Goal: Task Accomplishment & Management: Manage account settings

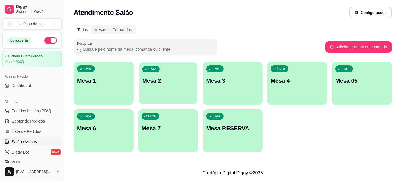
click at [161, 84] on p "Mesa 2" at bounding box center [167, 81] width 51 height 8
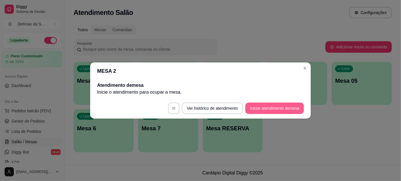
click at [273, 110] on button "Iniciar atendimento de mesa" at bounding box center [274, 108] width 59 height 11
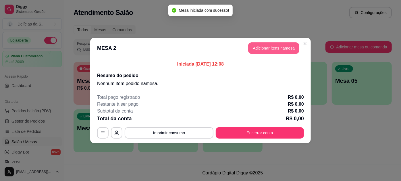
click at [263, 49] on button "Adicionar itens na mesa" at bounding box center [273, 47] width 51 height 11
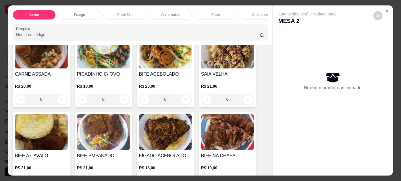
scroll to position [104, 0]
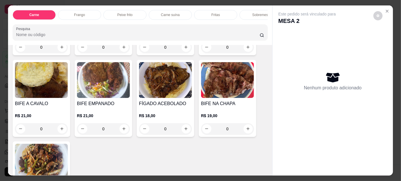
click at [187, 131] on div "0" at bounding box center [165, 128] width 53 height 11
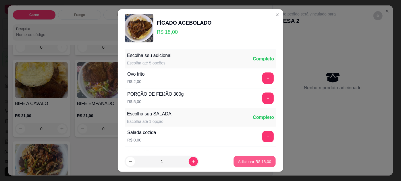
click at [246, 158] on button "Adicionar R$ 18,00" at bounding box center [254, 161] width 42 height 11
type input "1"
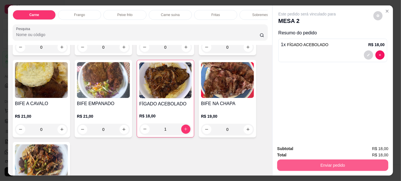
click at [326, 166] on button "Enviar pedido" at bounding box center [332, 165] width 111 height 11
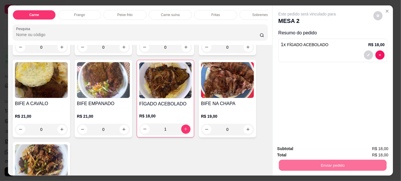
click at [369, 147] on button "Sim, quero registrar" at bounding box center [368, 149] width 41 height 11
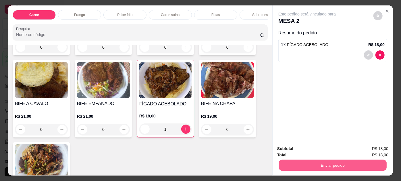
click at [342, 163] on button "Enviar pedido" at bounding box center [333, 165] width 108 height 11
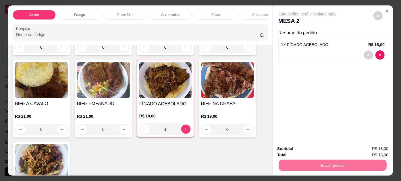
click at [318, 149] on button "Não registrar e enviar pedido" at bounding box center [314, 149] width 58 height 11
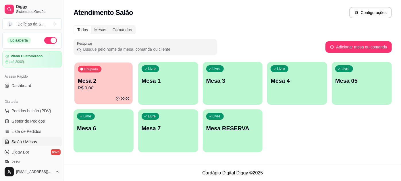
click at [89, 78] on p "Mesa 2" at bounding box center [103, 81] width 51 height 8
click at [345, 82] on p "Mesa 05" at bounding box center [361, 81] width 53 height 8
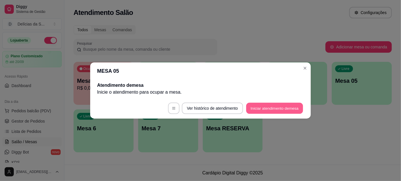
click at [278, 107] on button "Iniciar atendimento de mesa" at bounding box center [274, 108] width 57 height 11
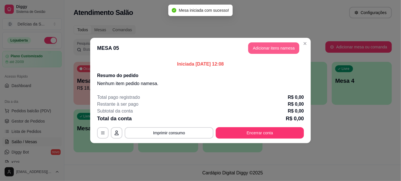
click at [260, 50] on button "Adicionar itens na mesa" at bounding box center [273, 47] width 51 height 11
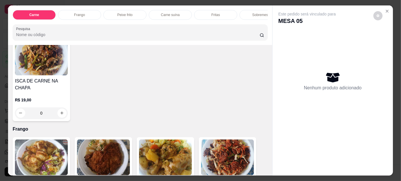
scroll to position [261, 0]
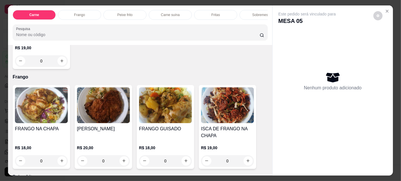
click at [227, 110] on img at bounding box center [227, 106] width 53 height 36
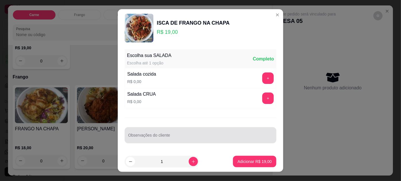
click at [218, 135] on input "Observações do cliente" at bounding box center [200, 138] width 145 height 6
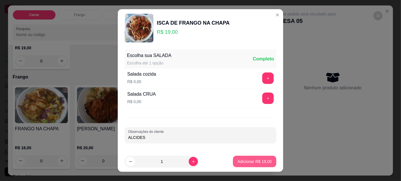
type input "ALCIDES"
click at [262, 160] on p "Adicionar R$ 19,00" at bounding box center [254, 161] width 33 height 5
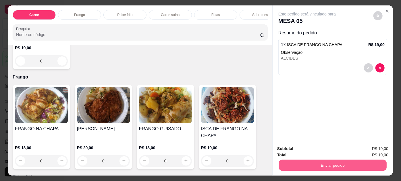
click at [289, 163] on button "Enviar pedido" at bounding box center [333, 165] width 108 height 11
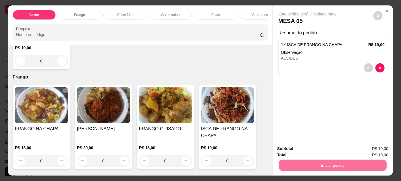
click at [292, 153] on button "Não registrar e enviar pedido" at bounding box center [314, 149] width 58 height 11
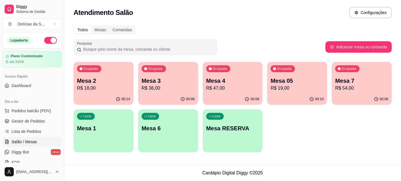
click at [172, 84] on p "Mesa 3" at bounding box center [168, 81] width 53 height 8
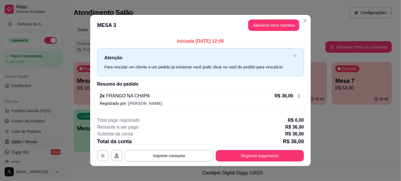
scroll to position [3, 0]
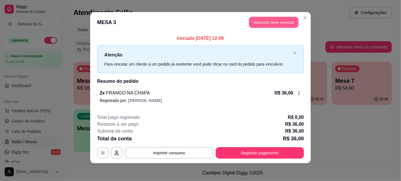
click at [265, 22] on button "Adicionar itens na mesa" at bounding box center [273, 22] width 49 height 11
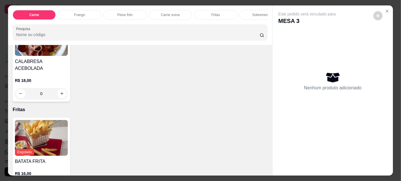
scroll to position [574, 0]
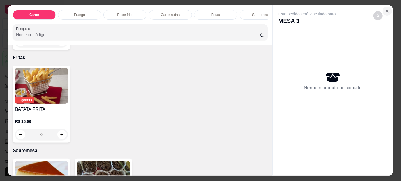
click at [387, 9] on icon "Close" at bounding box center [387, 11] width 5 height 5
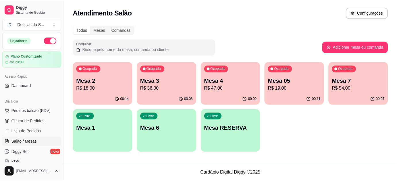
scroll to position [52, 0]
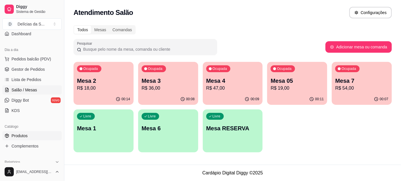
click at [21, 138] on span "Produtos" at bounding box center [19, 136] width 16 height 6
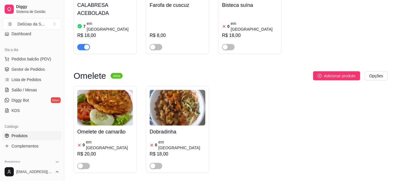
scroll to position [1044, 0]
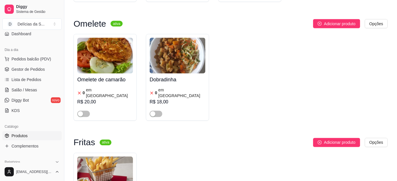
click at [94, 157] on img at bounding box center [105, 175] width 56 height 36
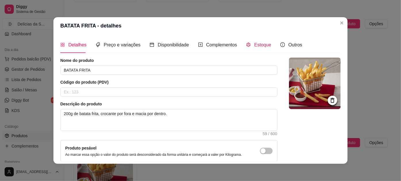
click at [264, 44] on span "Estoque" at bounding box center [262, 44] width 17 height 5
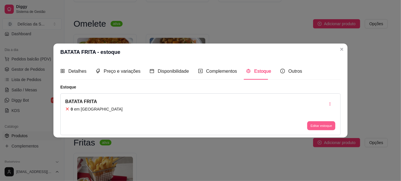
click at [316, 125] on button "Editar estoque" at bounding box center [321, 125] width 28 height 9
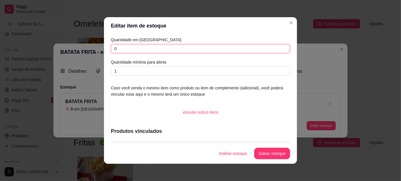
click at [177, 50] on input "0" at bounding box center [200, 48] width 179 height 9
type input "01"
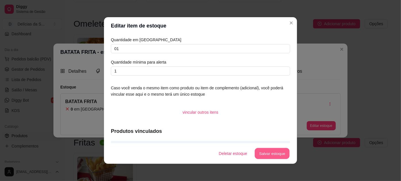
click at [265, 153] on button "Salvar estoque" at bounding box center [271, 153] width 35 height 11
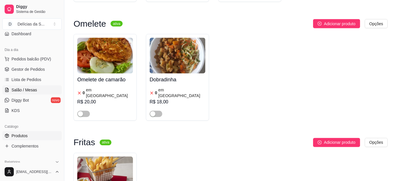
click at [32, 88] on span "Salão / Mesas" at bounding box center [24, 90] width 26 height 6
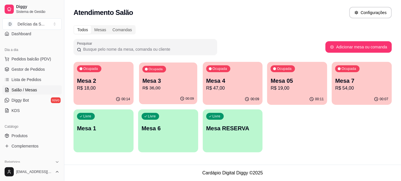
click at [153, 77] on div "Ocupada Mesa 3 R$ 36,00" at bounding box center [168, 78] width 58 height 31
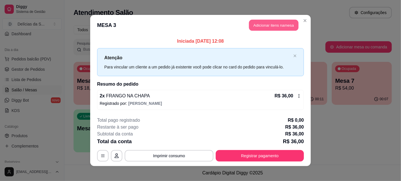
click at [257, 26] on button "Adicionar itens na mesa" at bounding box center [273, 25] width 49 height 11
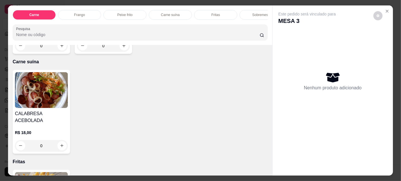
scroll to position [522, 0]
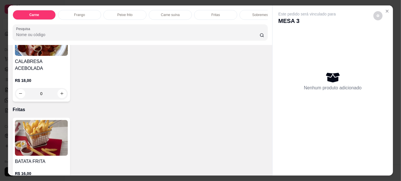
click at [24, 124] on img at bounding box center [41, 138] width 53 height 36
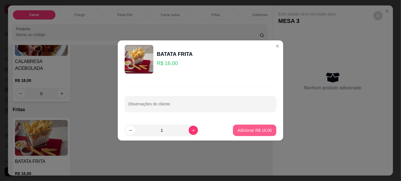
click at [243, 129] on p "Adicionar R$ 16,00" at bounding box center [254, 131] width 34 height 6
type input "1"
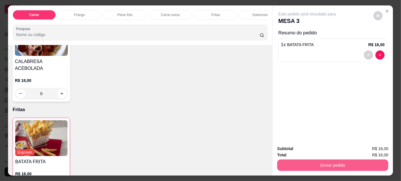
click at [309, 163] on button "Enviar pedido" at bounding box center [332, 165] width 111 height 11
click at [309, 163] on button "Enviar pedido" at bounding box center [333, 165] width 108 height 11
click at [334, 163] on button "Enviar pedido" at bounding box center [332, 165] width 111 height 11
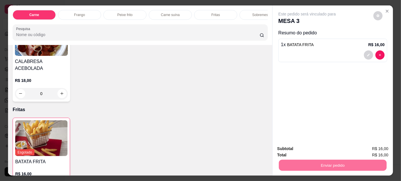
click at [319, 148] on button "Não registrar e enviar pedido" at bounding box center [314, 149] width 58 height 11
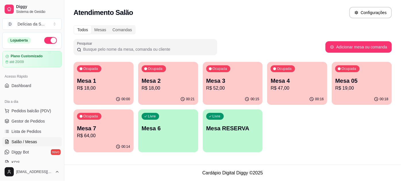
click at [94, 88] on p "R$ 18,00" at bounding box center [103, 88] width 53 height 7
click at [91, 35] on header "MESA 1 Adicionar itens na mesa" at bounding box center [200, 25] width 221 height 21
click at [166, 91] on p "R$ 18,00" at bounding box center [168, 88] width 53 height 7
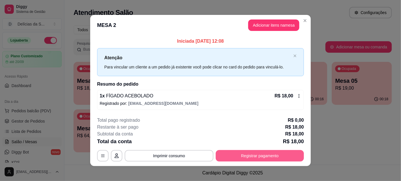
click at [253, 160] on button "Registrar pagamento" at bounding box center [260, 155] width 88 height 11
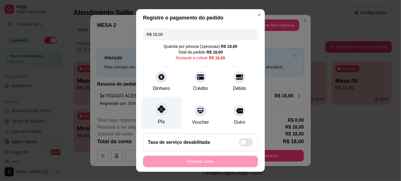
click at [161, 115] on div "Pix" at bounding box center [161, 115] width 40 height 34
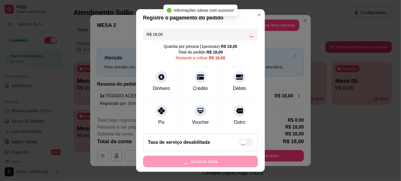
type input "R$ 0,00"
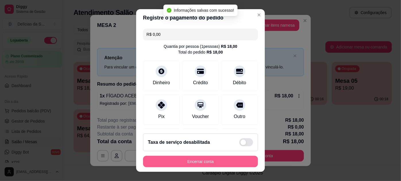
click at [207, 162] on button "Encerrar conta" at bounding box center [200, 161] width 115 height 11
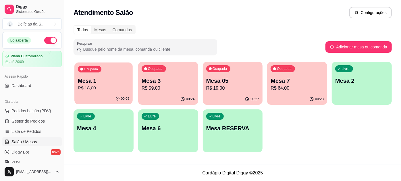
click at [98, 76] on div "Ocupada Mesa 1 R$ 18,00" at bounding box center [103, 78] width 58 height 31
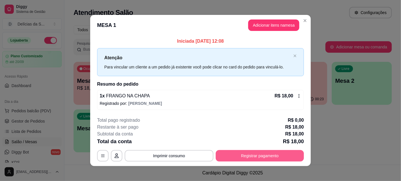
click at [256, 154] on button "Registrar pagamento" at bounding box center [260, 155] width 88 height 11
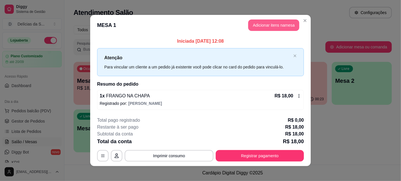
click at [282, 29] on button "Adicionar itens na mesa" at bounding box center [273, 25] width 51 height 11
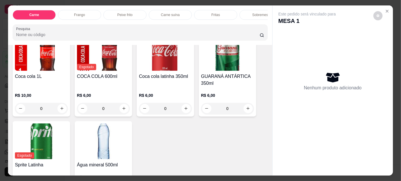
scroll to position [911, 0]
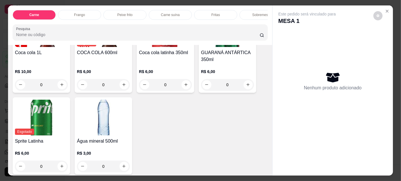
click at [102, 121] on img at bounding box center [103, 118] width 53 height 36
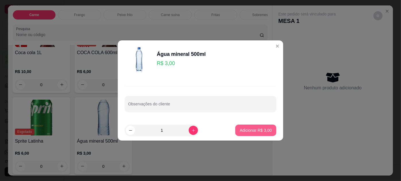
click at [256, 128] on p "Adicionar R$ 3,00" at bounding box center [256, 131] width 32 height 6
type input "1"
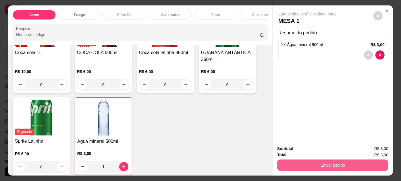
click at [298, 162] on button "Enviar pedido" at bounding box center [332, 165] width 111 height 11
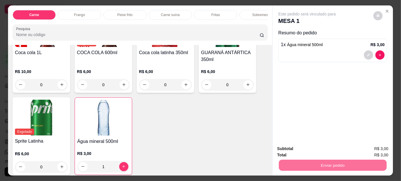
click at [303, 150] on button "Não registrar e enviar pedido" at bounding box center [314, 149] width 58 height 11
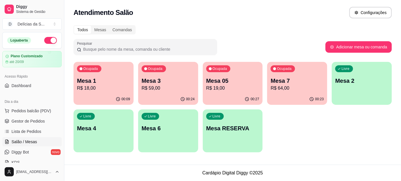
click at [278, 84] on p "Mesa 7" at bounding box center [296, 81] width 53 height 8
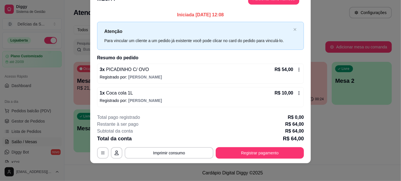
scroll to position [0, 0]
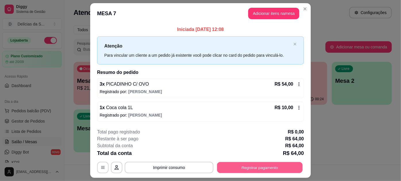
click at [256, 167] on button "Registrar pagamento" at bounding box center [260, 167] width 86 height 11
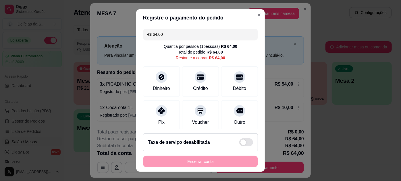
click at [213, 32] on input "R$ 64,00" at bounding box center [200, 34] width 108 height 11
click at [214, 32] on input "R$ 64,00" at bounding box center [200, 34] width 108 height 11
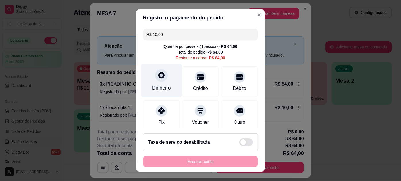
click at [162, 82] on div "Dinheiro" at bounding box center [161, 81] width 40 height 34
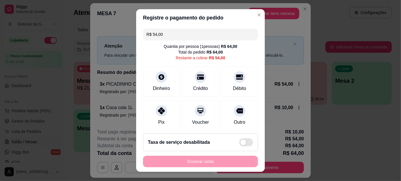
click at [221, 34] on input "R$ 54,00" at bounding box center [200, 34] width 108 height 11
click at [158, 111] on icon at bounding box center [161, 109] width 7 height 7
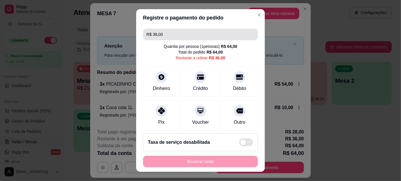
click at [176, 33] on input "R$ 36,00" at bounding box center [200, 34] width 108 height 11
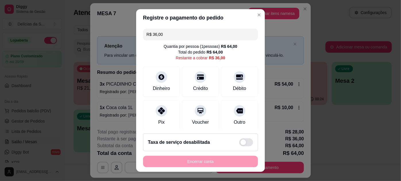
click at [176, 33] on input "R$ 36,00" at bounding box center [200, 34] width 108 height 11
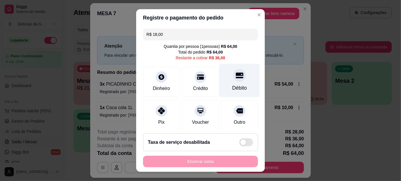
click at [240, 71] on div "Débito" at bounding box center [239, 81] width 40 height 34
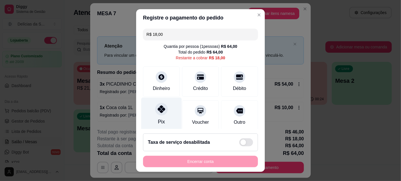
click at [166, 106] on div "Pix" at bounding box center [161, 115] width 40 height 34
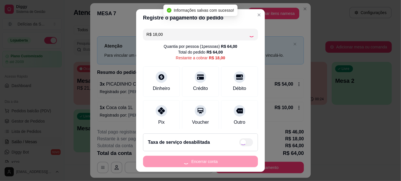
type input "R$ 0,00"
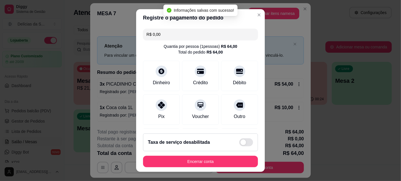
scroll to position [133, 0]
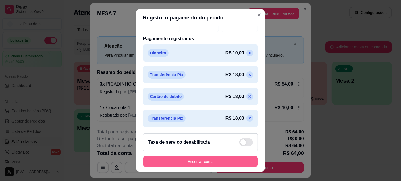
click at [213, 161] on button "Encerrar conta" at bounding box center [200, 161] width 115 height 11
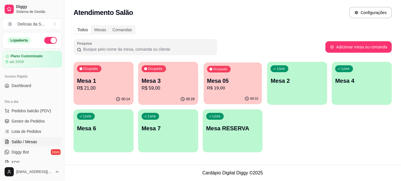
click at [217, 80] on p "Mesa 05" at bounding box center [232, 81] width 51 height 8
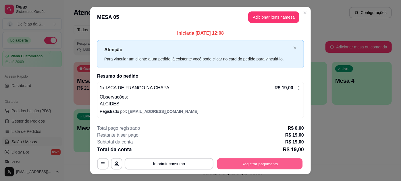
click at [263, 163] on button "Registrar pagamento" at bounding box center [260, 163] width 86 height 11
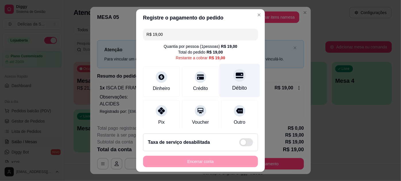
click at [232, 84] on div "Débito" at bounding box center [239, 87] width 15 height 7
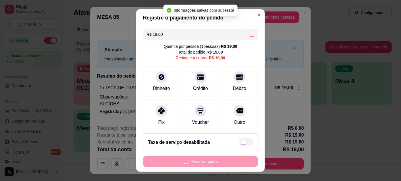
type input "R$ 0,00"
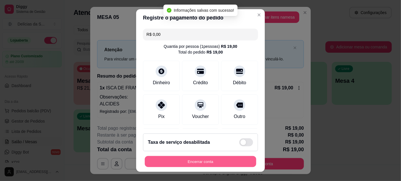
click at [204, 163] on button "Encerrar conta" at bounding box center [200, 161] width 111 height 11
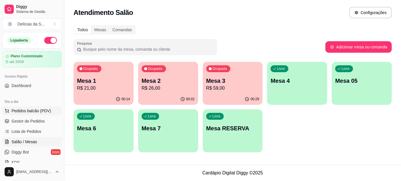
click at [33, 111] on span "Pedidos balcão (PDV)" at bounding box center [31, 111] width 40 height 6
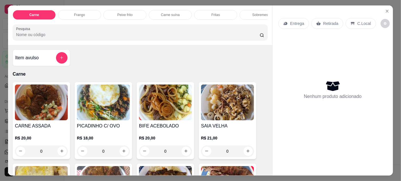
click at [41, 108] on img at bounding box center [41, 103] width 53 height 36
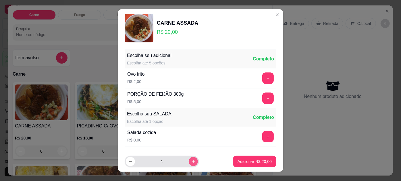
click at [191, 163] on icon "increase-product-quantity" at bounding box center [193, 162] width 4 height 4
type input "2"
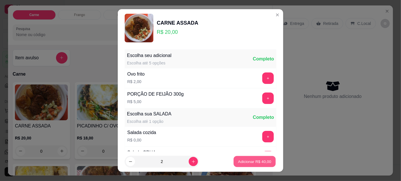
click at [238, 162] on p "Adicionar R$ 40,00" at bounding box center [254, 161] width 33 height 5
type input "2"
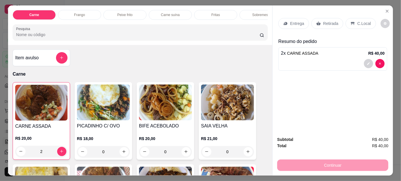
click at [298, 22] on p "Entrega" at bounding box center [297, 24] width 14 height 6
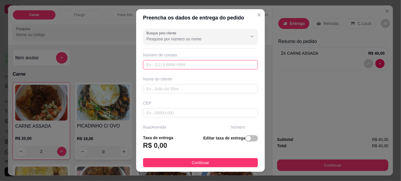
click at [165, 63] on input "text" at bounding box center [200, 64] width 115 height 9
type input "[PHONE_NUMBER]"
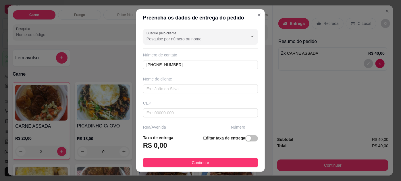
click at [180, 82] on div "Nome do cliente" at bounding box center [200, 84] width 117 height 17
click at [179, 88] on input "text" at bounding box center [200, 88] width 115 height 9
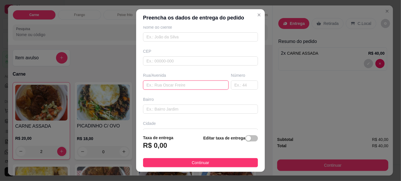
click at [176, 85] on input "text" at bounding box center [186, 85] width 86 height 9
type input "alcindo cancela"
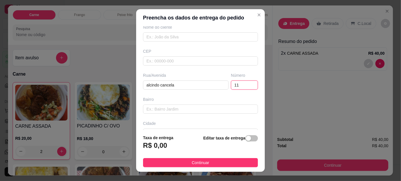
type input "11"
click at [176, 102] on div "Bairro" at bounding box center [200, 105] width 117 height 17
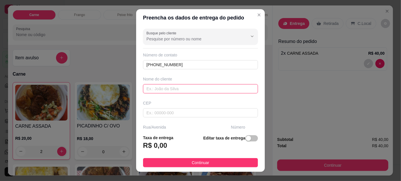
click at [173, 90] on input "text" at bounding box center [200, 88] width 115 height 9
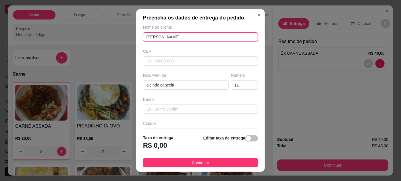
scroll to position [88, 0]
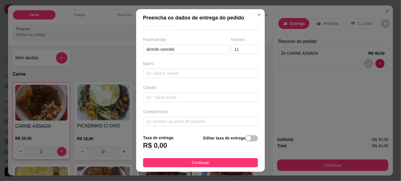
type input "[PERSON_NAME]"
click at [176, 95] on input "text" at bounding box center [200, 97] width 115 height 9
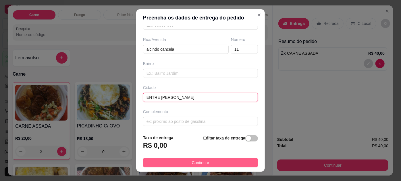
type input "ENTRE [PERSON_NAME]"
click at [213, 164] on button "Continuar" at bounding box center [200, 162] width 115 height 9
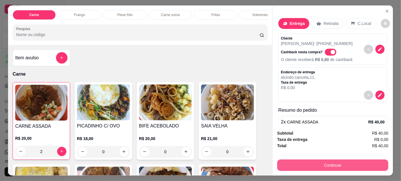
click at [278, 162] on button "Continuar" at bounding box center [332, 165] width 111 height 11
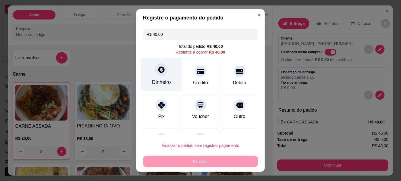
click at [152, 72] on div "Dinheiro" at bounding box center [161, 75] width 40 height 34
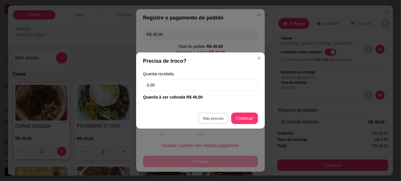
type input "R$ 0,00"
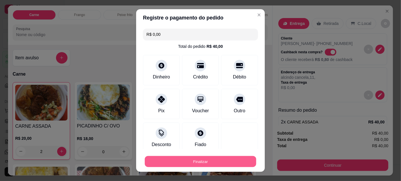
click at [212, 161] on button "Finalizar" at bounding box center [200, 161] width 111 height 11
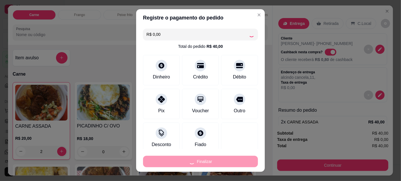
type input "0"
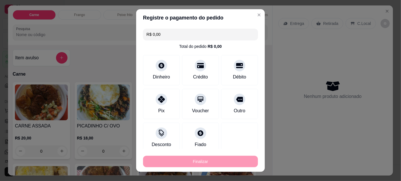
type input "-R$ 40,00"
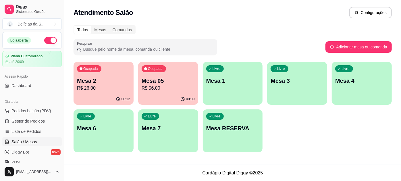
click at [173, 85] on p "R$ 56,00" at bounding box center [168, 88] width 53 height 7
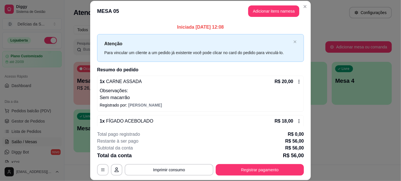
scroll to position [34, 0]
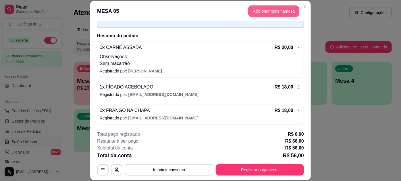
click at [266, 10] on button "Adicionar itens na mesa" at bounding box center [273, 10] width 51 height 11
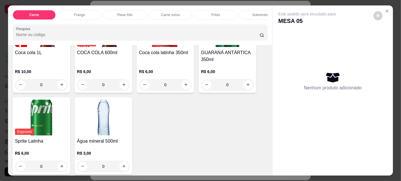
scroll to position [859, 0]
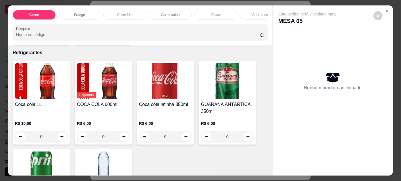
click at [24, 83] on img at bounding box center [41, 81] width 53 height 36
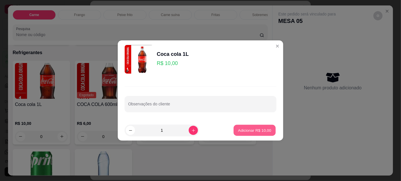
click at [239, 127] on button "Adicionar R$ 10,00" at bounding box center [254, 130] width 42 height 11
type input "1"
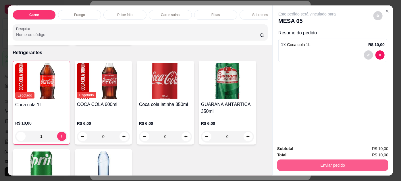
click at [301, 160] on button "Enviar pedido" at bounding box center [332, 165] width 111 height 11
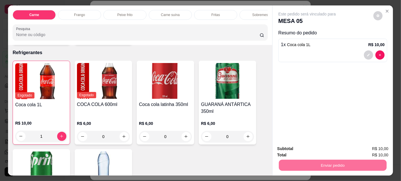
click at [315, 149] on button "Não registrar e enviar pedido" at bounding box center [314, 149] width 58 height 11
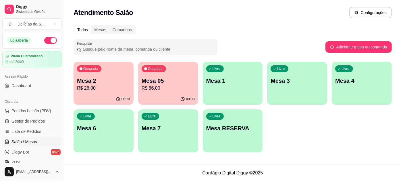
click at [307, 128] on div "Ocupada Mesa 2 R$ 26,00 00:13 Ocupada Mesa 05 R$ 66,00 00:09 Livre Mesa 1 Livre…" at bounding box center [233, 107] width 318 height 91
click at [120, 87] on p "R$ 26,00" at bounding box center [103, 88] width 51 height 7
click at [121, 89] on p "R$ 26,00" at bounding box center [103, 88] width 53 height 7
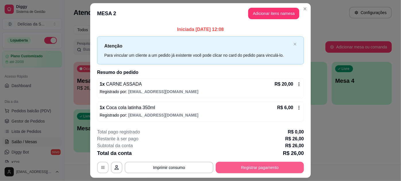
click at [247, 169] on button "Registrar pagamento" at bounding box center [260, 167] width 88 height 11
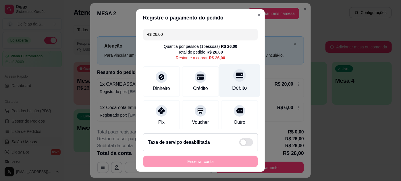
click at [233, 81] on div at bounding box center [239, 75] width 13 height 13
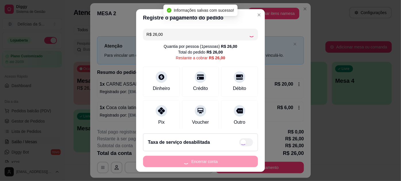
type input "R$ 0,00"
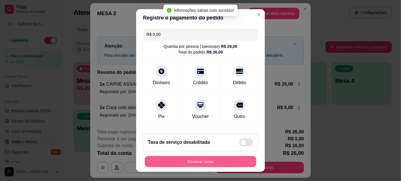
click at [214, 160] on button "Encerrar conta" at bounding box center [200, 161] width 111 height 11
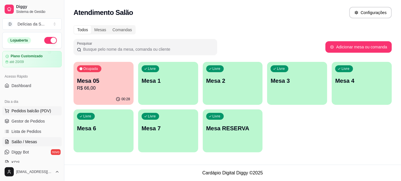
click at [31, 109] on span "Pedidos balcão (PDV)" at bounding box center [31, 111] width 40 height 6
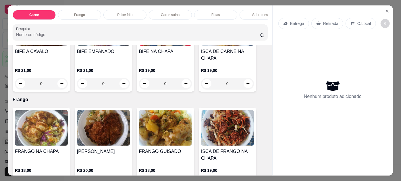
scroll to position [104, 0]
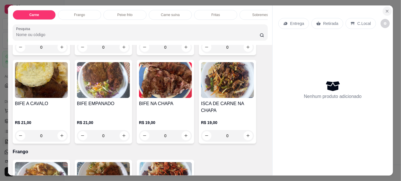
click at [385, 9] on icon "Close" at bounding box center [387, 11] width 5 height 5
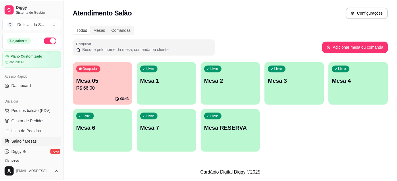
scroll to position [52, 0]
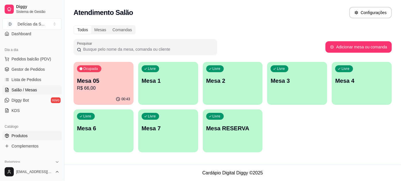
click at [24, 135] on span "Produtos" at bounding box center [19, 136] width 16 height 6
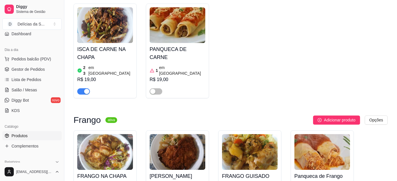
scroll to position [574, 0]
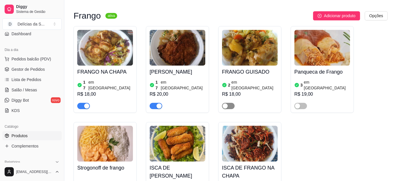
click at [230, 103] on span "button" at bounding box center [228, 106] width 13 height 6
click at [229, 104] on div "button" at bounding box center [231, 106] width 5 height 5
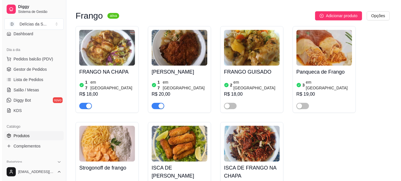
scroll to position [0, 0]
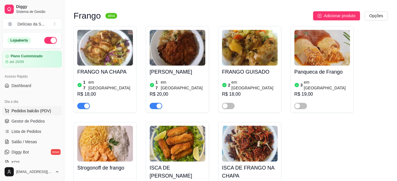
click at [34, 109] on span "Pedidos balcão (PDV)" at bounding box center [31, 111] width 40 height 6
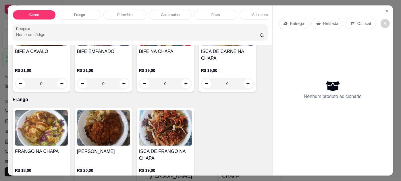
scroll to position [209, 0]
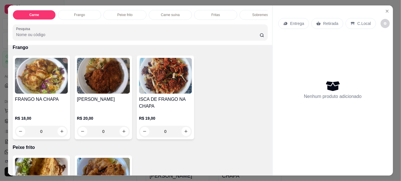
click at [47, 99] on h4 "FRANGO NA CHAPA" at bounding box center [41, 99] width 53 height 7
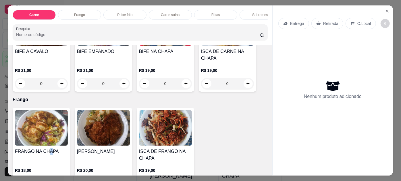
scroll to position [104, 0]
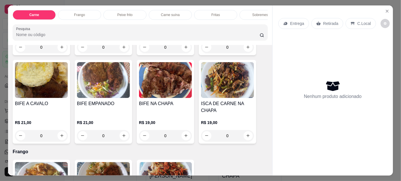
click at [166, 95] on img at bounding box center [165, 80] width 53 height 36
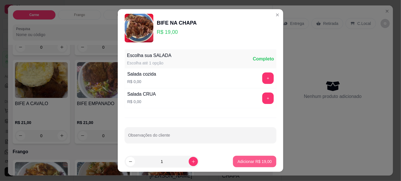
click at [252, 161] on p "Adicionar R$ 19,00" at bounding box center [254, 162] width 34 height 6
type input "1"
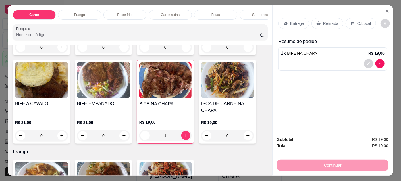
click at [297, 25] on div "Entrega" at bounding box center [293, 23] width 31 height 11
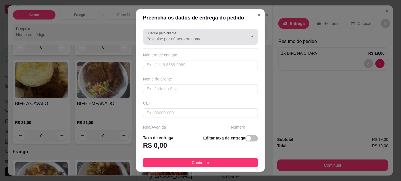
click at [199, 42] on div "Busque pelo cliente" at bounding box center [200, 37] width 115 height 16
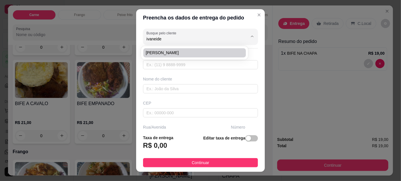
click at [171, 53] on span "[PERSON_NAME]" at bounding box center [192, 53] width 92 height 6
type input "[PERSON_NAME]"
type input "91984855912"
type input "[PERSON_NAME]"
type input "CRESCI-[GEOGRAPHIC_DATA]"
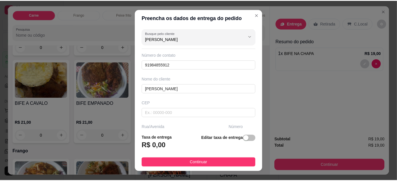
scroll to position [88, 0]
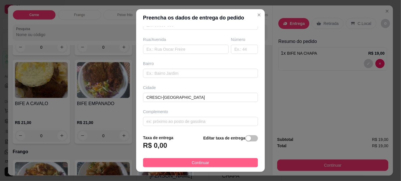
type input "[PERSON_NAME]"
click at [181, 159] on button "Continuar" at bounding box center [200, 162] width 115 height 9
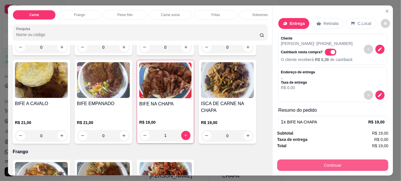
click at [316, 165] on button "Continuar" at bounding box center [332, 165] width 111 height 11
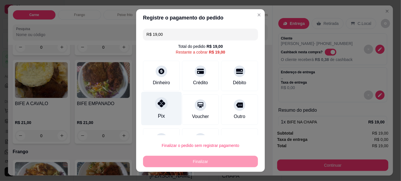
click at [160, 112] on div "Pix" at bounding box center [161, 109] width 40 height 34
type input "R$ 0,00"
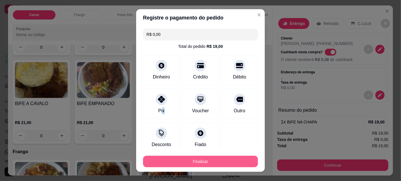
click at [217, 161] on button "Finalizar" at bounding box center [200, 161] width 115 height 11
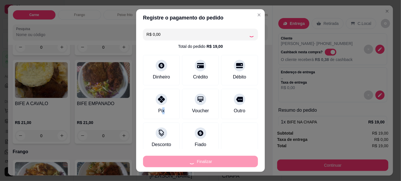
type input "0"
type input "-R$ 19,00"
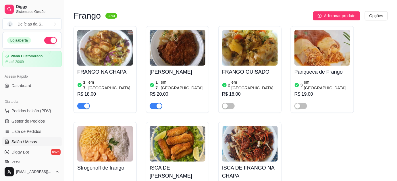
scroll to position [52, 0]
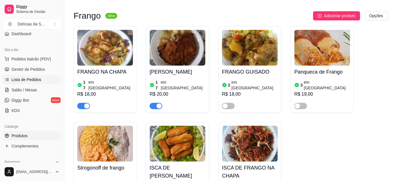
click at [34, 77] on span "Lista de Pedidos" at bounding box center [26, 80] width 30 height 6
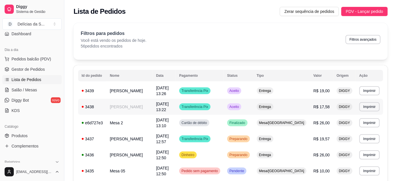
click at [111, 103] on td "[PERSON_NAME]" at bounding box center [129, 107] width 46 height 16
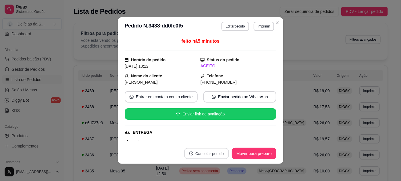
click at [204, 154] on button "Cancelar pedido" at bounding box center [206, 153] width 45 height 11
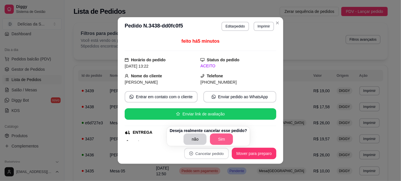
click at [218, 137] on button "Sim" at bounding box center [221, 139] width 23 height 11
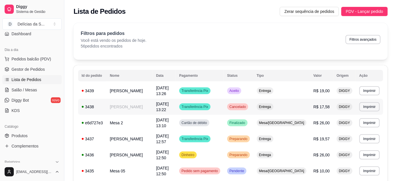
click at [141, 105] on td "[PERSON_NAME]" at bounding box center [129, 107] width 46 height 16
click at [34, 61] on span "Pedidos balcão (PDV)" at bounding box center [31, 59] width 40 height 6
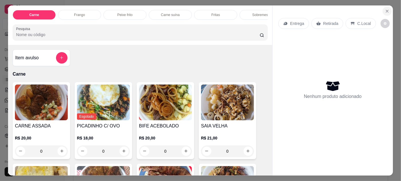
click at [385, 10] on icon "Close" at bounding box center [387, 11] width 5 height 5
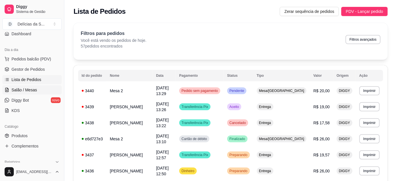
click at [24, 88] on span "Salão / Mesas" at bounding box center [24, 90] width 26 height 6
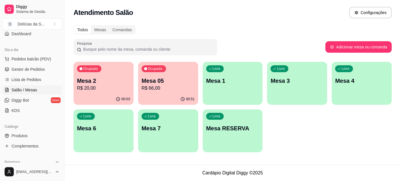
click at [161, 83] on p "Mesa 05" at bounding box center [168, 81] width 53 height 8
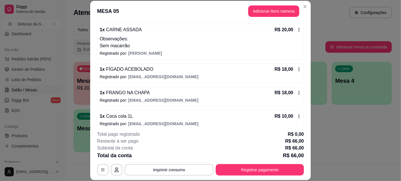
scroll to position [57, 0]
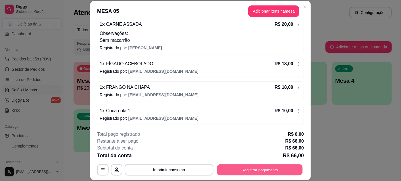
click at [266, 171] on button "Registrar pagamento" at bounding box center [260, 170] width 86 height 11
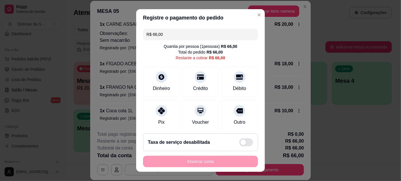
click at [216, 30] on div "R$ 66,00 Quantia por pessoa ( 1 pessoas) R$ 66,00 Total do pedido R$ 66,00 Rest…" at bounding box center [200, 77] width 129 height 103
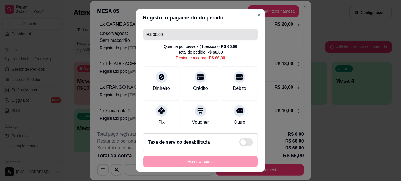
click at [219, 34] on input "R$ 66,00" at bounding box center [200, 34] width 108 height 11
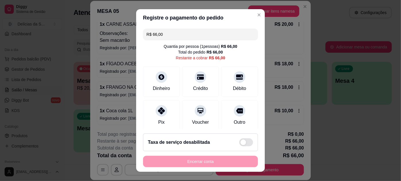
click at [219, 34] on input "R$ 66,00" at bounding box center [200, 34] width 108 height 11
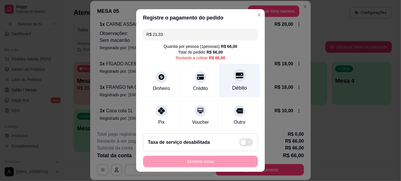
click at [232, 83] on div "Débito" at bounding box center [239, 81] width 40 height 34
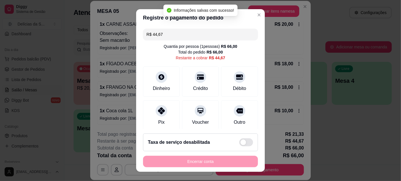
click at [223, 36] on input "R$ 44,67" at bounding box center [200, 34] width 108 height 11
click at [223, 35] on input "R$ 44,67" at bounding box center [200, 34] width 108 height 11
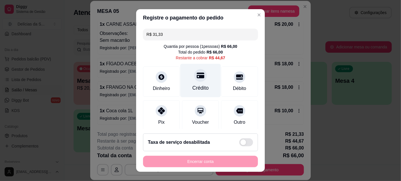
click at [191, 84] on div "Crédito" at bounding box center [200, 81] width 40 height 34
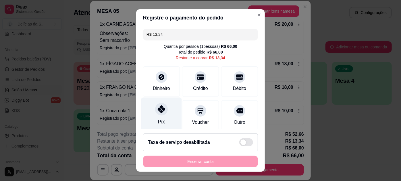
click at [158, 112] on icon at bounding box center [161, 109] width 7 height 7
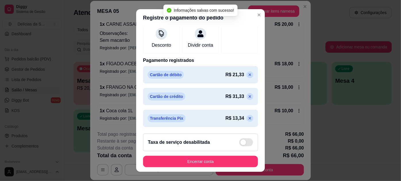
scroll to position [9, 0]
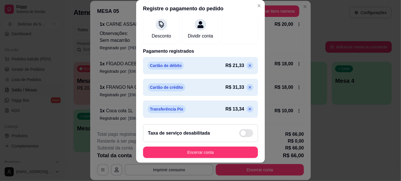
click at [247, 89] on icon at bounding box center [249, 87] width 5 height 5
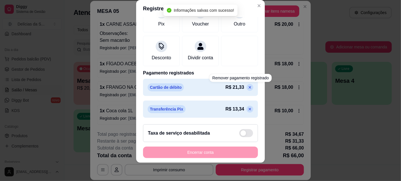
scroll to position [0, 0]
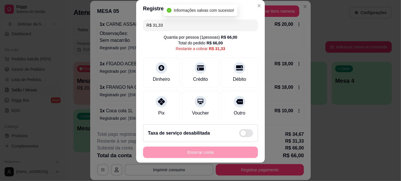
click at [214, 24] on input "R$ 31,33" at bounding box center [200, 25] width 108 height 11
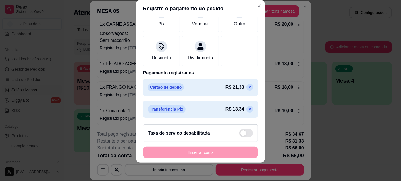
click at [247, 110] on icon at bounding box center [249, 109] width 5 height 5
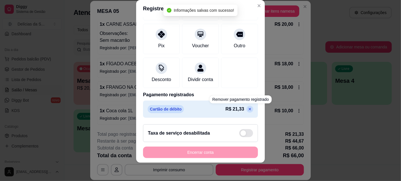
scroll to position [0, 0]
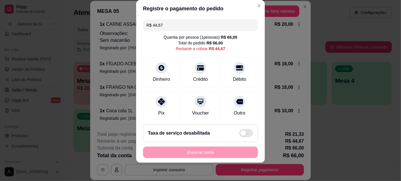
click at [211, 27] on input "R$ 44,67" at bounding box center [200, 25] width 108 height 11
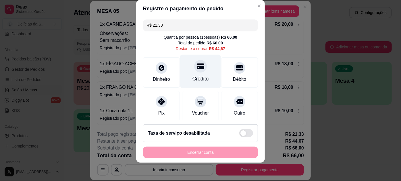
click at [195, 76] on div "Crédito" at bounding box center [200, 78] width 16 height 7
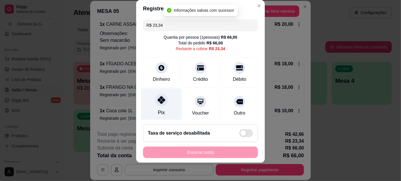
click at [164, 107] on div "Pix" at bounding box center [161, 105] width 40 height 34
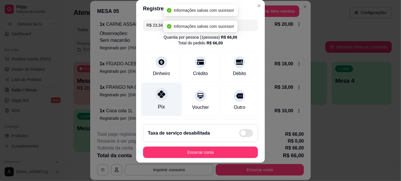
type input "R$ 0,00"
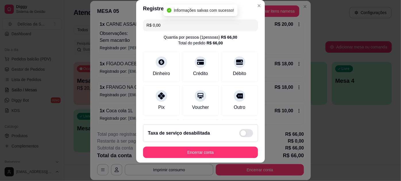
scroll to position [112, 0]
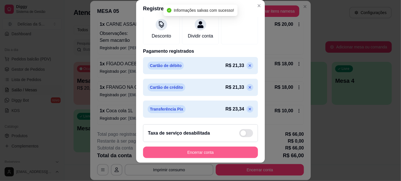
click at [213, 151] on button "Encerrar conta" at bounding box center [200, 152] width 115 height 11
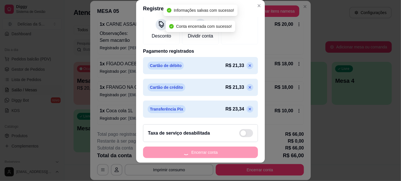
scroll to position [0, 0]
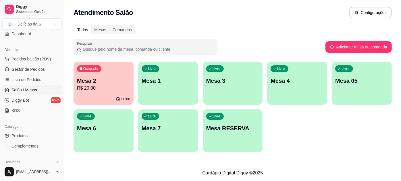
click at [116, 86] on p "R$ 20,00" at bounding box center [103, 88] width 53 height 7
click at [31, 67] on span "Gestor de Pedidos" at bounding box center [27, 70] width 33 height 6
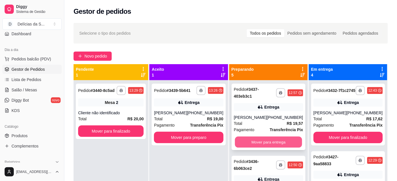
click at [267, 143] on button "Mover para entrega" at bounding box center [268, 142] width 67 height 11
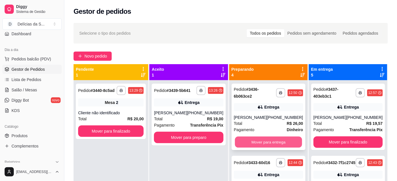
click at [268, 148] on button "Mover para entrega" at bounding box center [268, 142] width 67 height 11
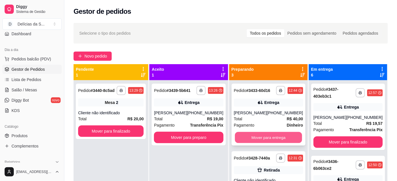
click at [269, 144] on button "Mover para entrega" at bounding box center [268, 137] width 67 height 11
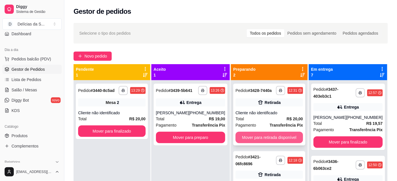
click at [268, 141] on button "Mover para retirada disponível" at bounding box center [268, 137] width 67 height 11
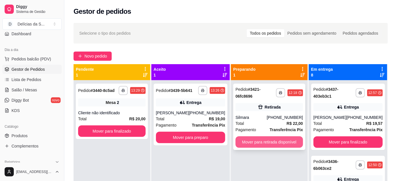
click at [268, 139] on button "Mover para retirada disponível" at bounding box center [268, 142] width 67 height 11
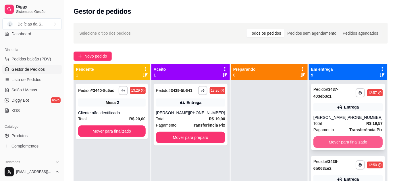
click at [337, 140] on button "Mover para finalizado" at bounding box center [347, 142] width 69 height 11
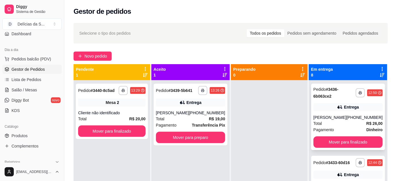
click at [337, 140] on div "**********" at bounding box center [348, 117] width 74 height 67
click at [332, 147] on button "Mover para finalizado" at bounding box center [347, 142] width 69 height 11
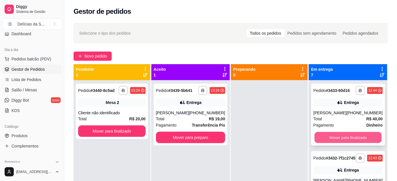
click at [333, 144] on button "Mover para finalizado" at bounding box center [347, 137] width 67 height 11
click at [333, 144] on button "Mover para finalizado" at bounding box center [347, 137] width 69 height 11
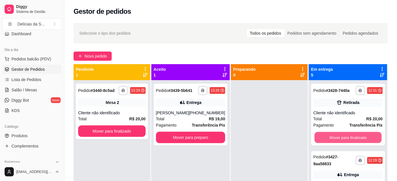
click at [333, 144] on button "Mover para finalizado" at bounding box center [347, 137] width 67 height 11
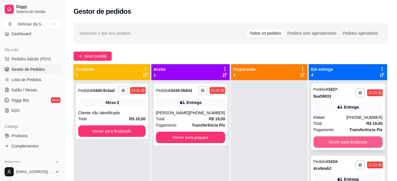
click at [333, 144] on button "Mover para finalizado" at bounding box center [347, 142] width 69 height 11
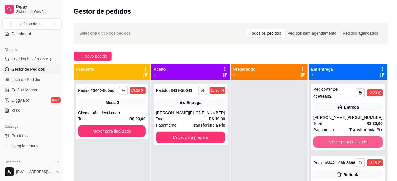
click at [333, 144] on button "Mover para finalizado" at bounding box center [347, 142] width 69 height 11
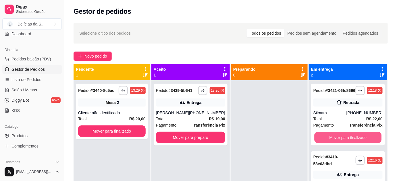
click at [333, 144] on button "Mover para finalizado" at bounding box center [347, 137] width 67 height 11
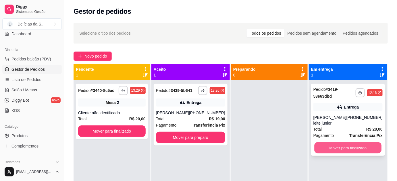
click at [334, 143] on button "Mover para finalizado" at bounding box center [347, 148] width 67 height 11
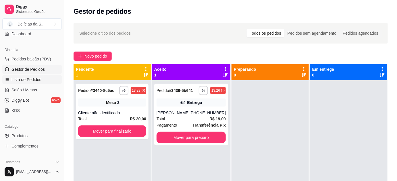
click at [42, 81] on link "Lista de Pedidos" at bounding box center [31, 79] width 59 height 9
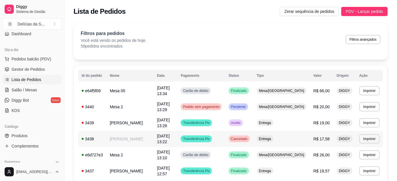
click at [148, 132] on td "[PERSON_NAME]" at bounding box center [129, 139] width 47 height 16
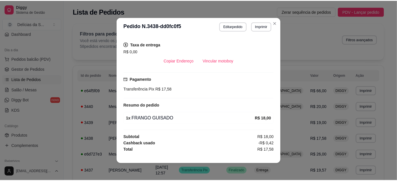
scroll to position [1, 0]
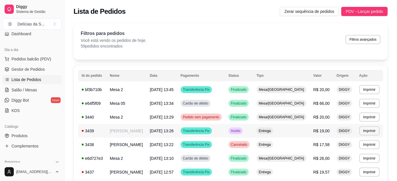
click at [135, 134] on td "[PERSON_NAME]" at bounding box center [126, 131] width 40 height 14
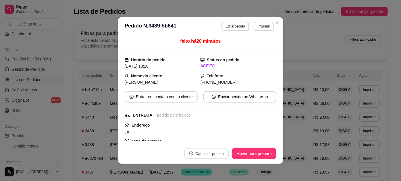
click at [207, 154] on button "Cancelar pedido" at bounding box center [206, 153] width 45 height 11
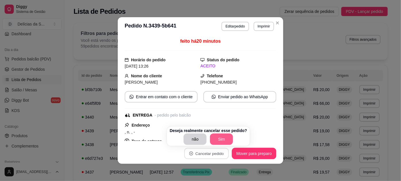
click at [221, 140] on button "Sim" at bounding box center [221, 139] width 23 height 11
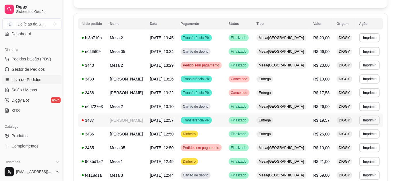
scroll to position [0, 0]
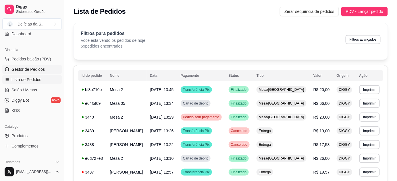
click at [30, 68] on span "Gestor de Pedidos" at bounding box center [27, 70] width 33 height 6
